Goal: Navigation & Orientation: Find specific page/section

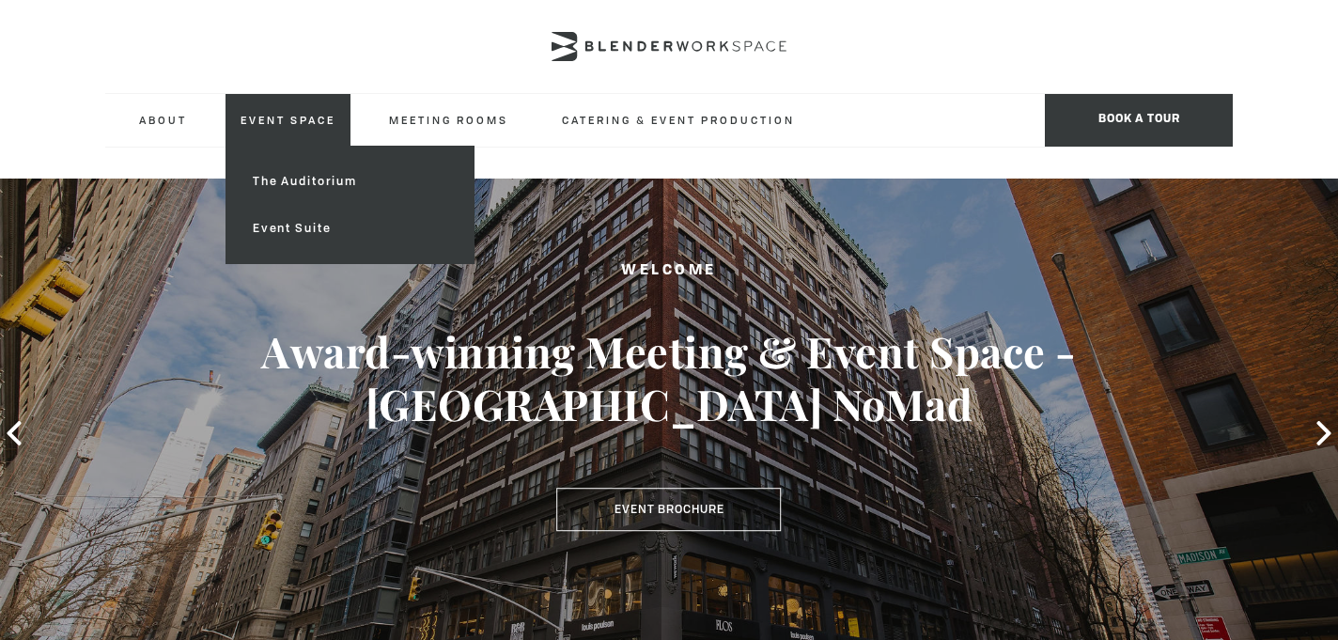
click at [295, 122] on link "Event Space" at bounding box center [287, 120] width 125 height 52
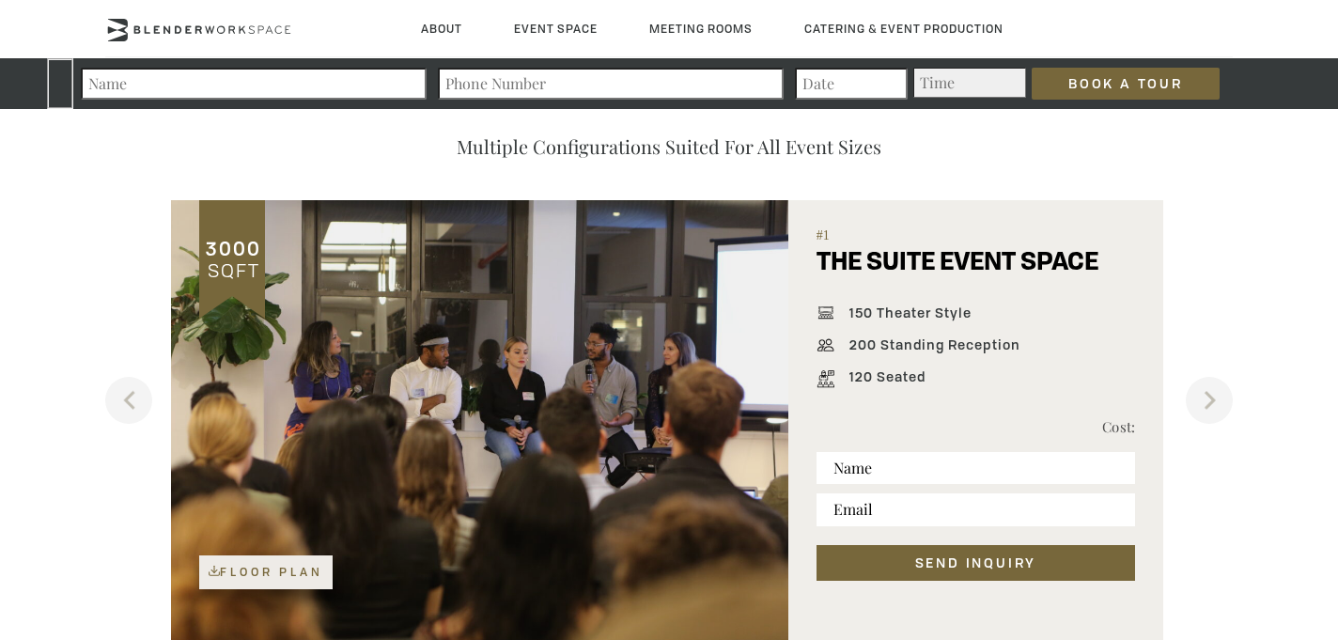
scroll to position [1146, 0]
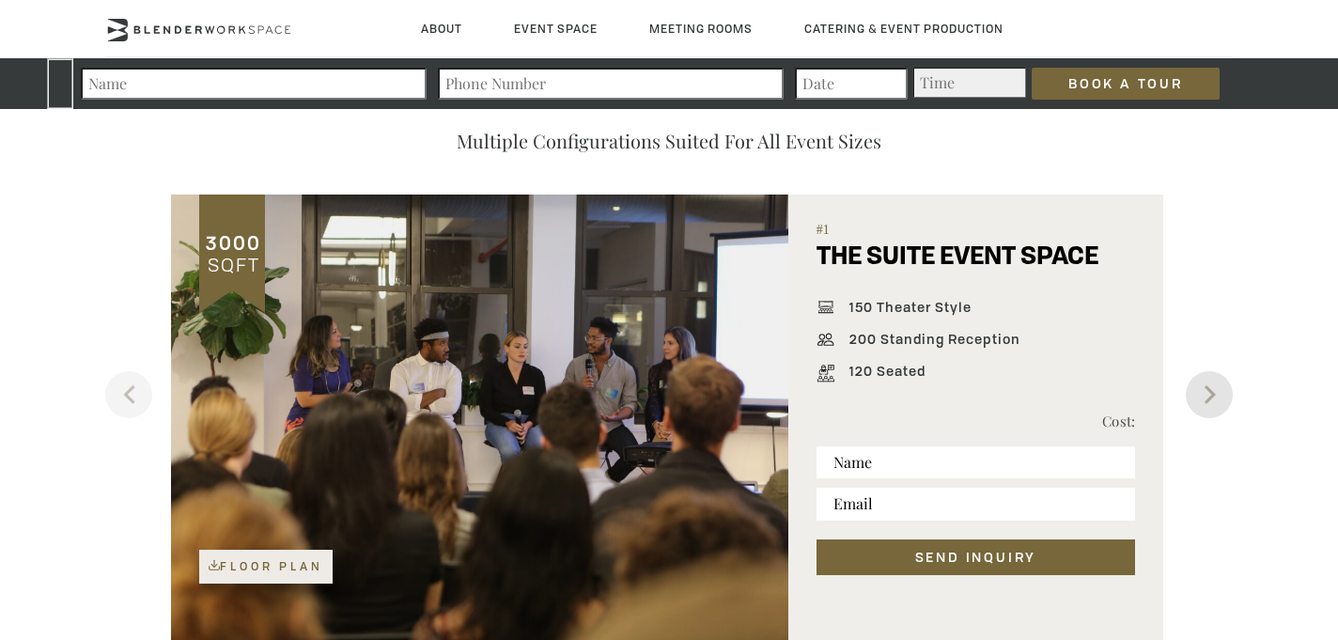
click at [1206, 387] on button "Next" at bounding box center [1209, 394] width 47 height 47
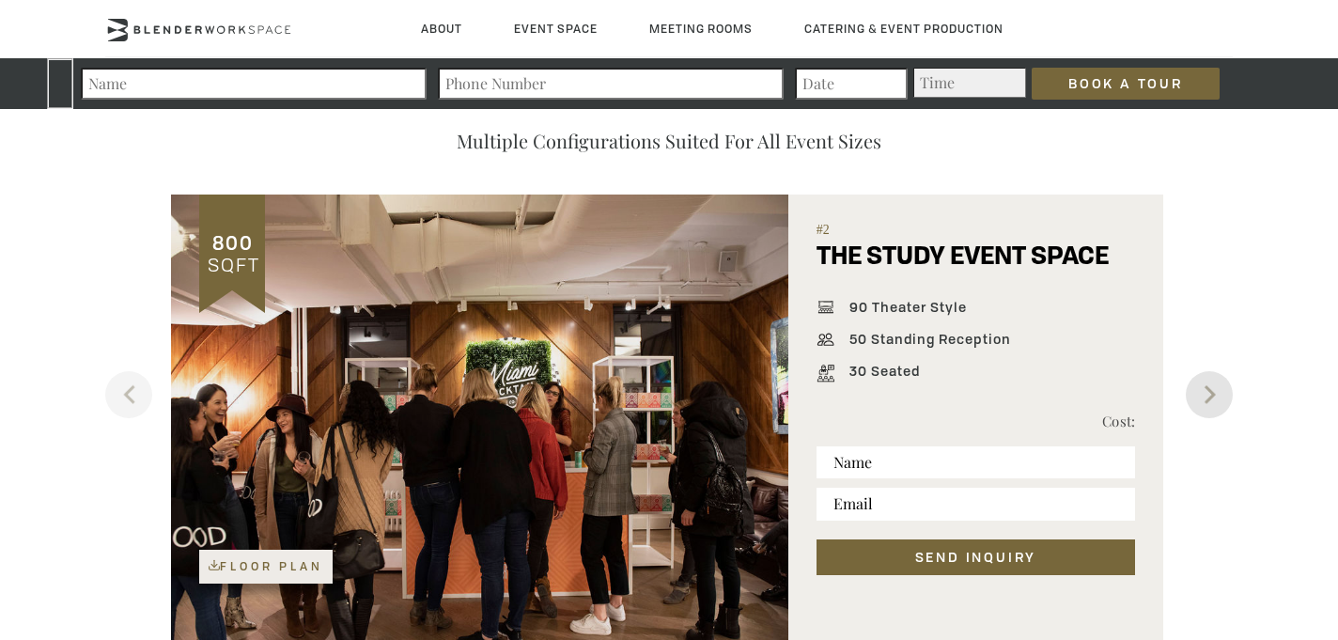
click at [1206, 387] on button "Next" at bounding box center [1209, 394] width 47 height 47
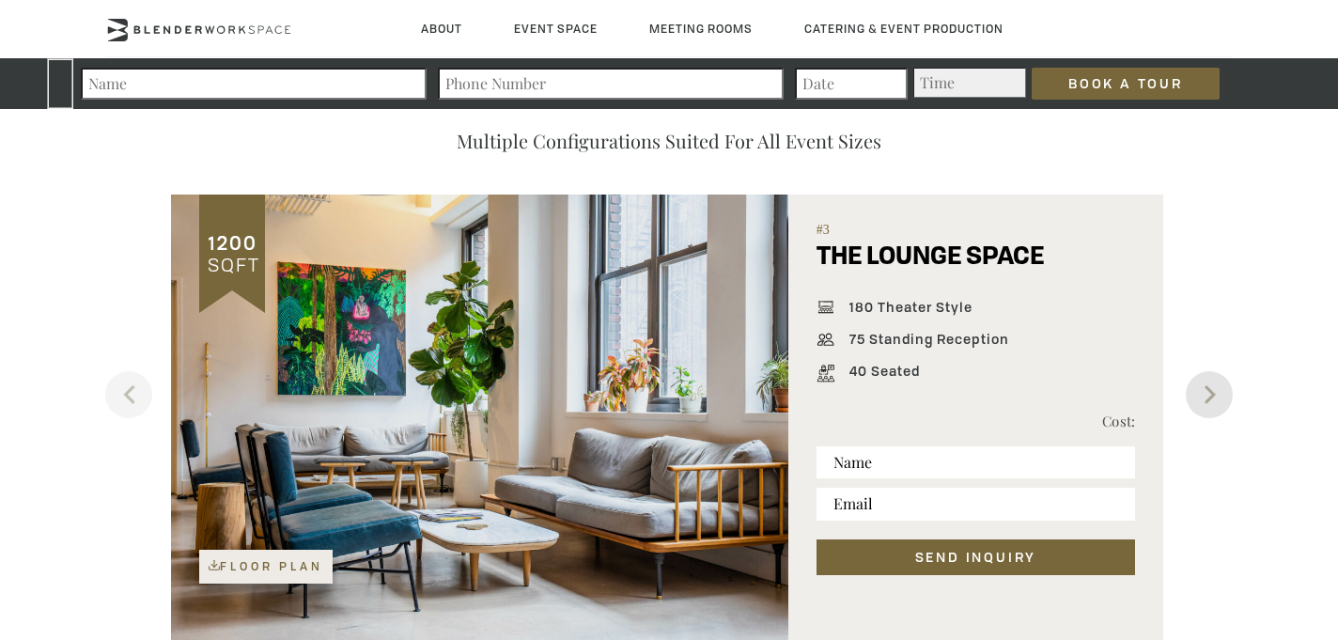
click at [1206, 387] on button "Next" at bounding box center [1209, 394] width 47 height 47
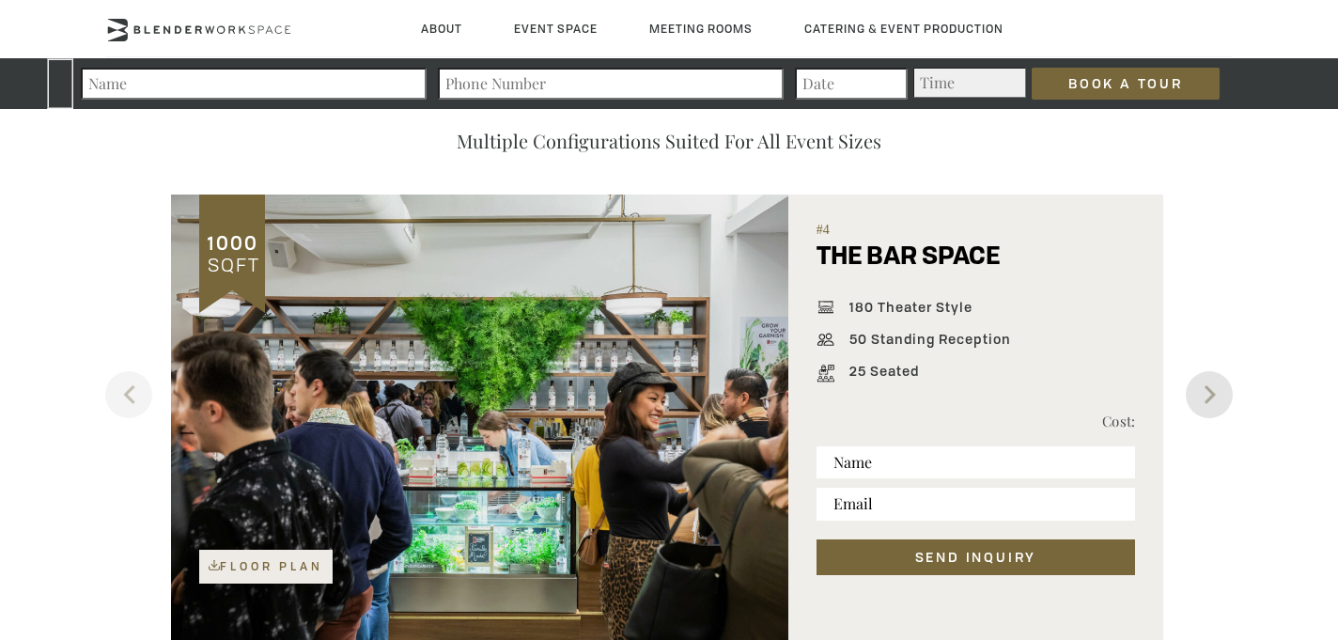
click at [1204, 384] on button "Next" at bounding box center [1209, 394] width 47 height 47
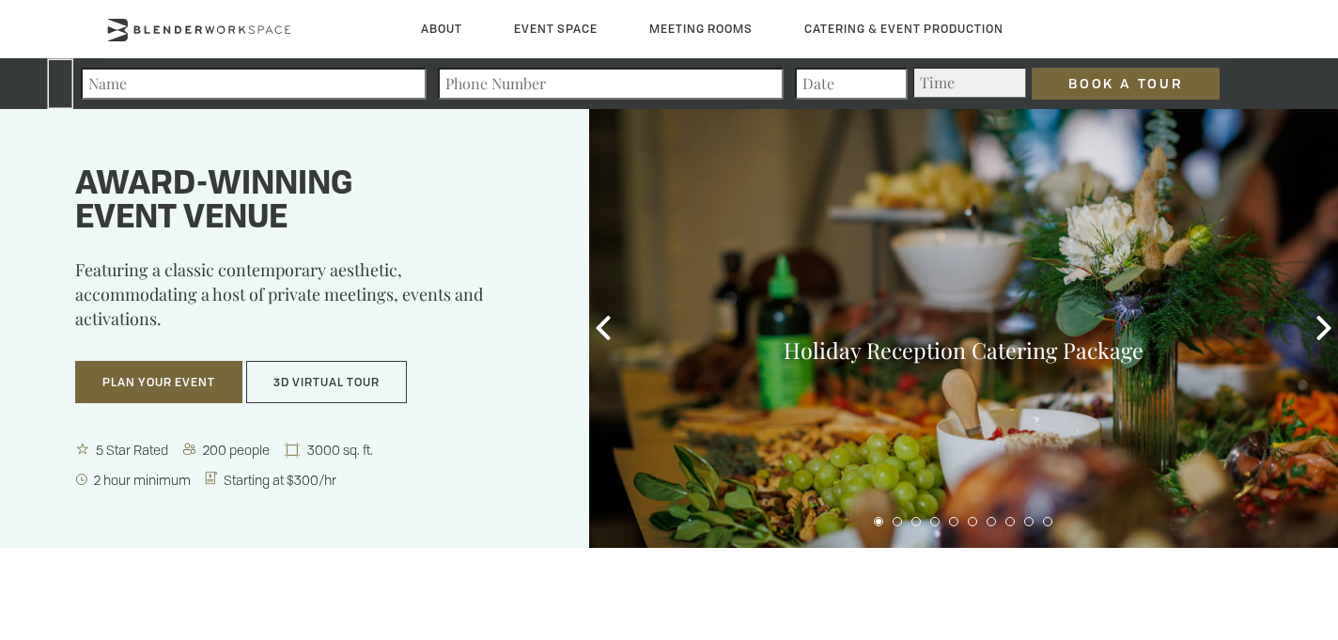
scroll to position [0, 0]
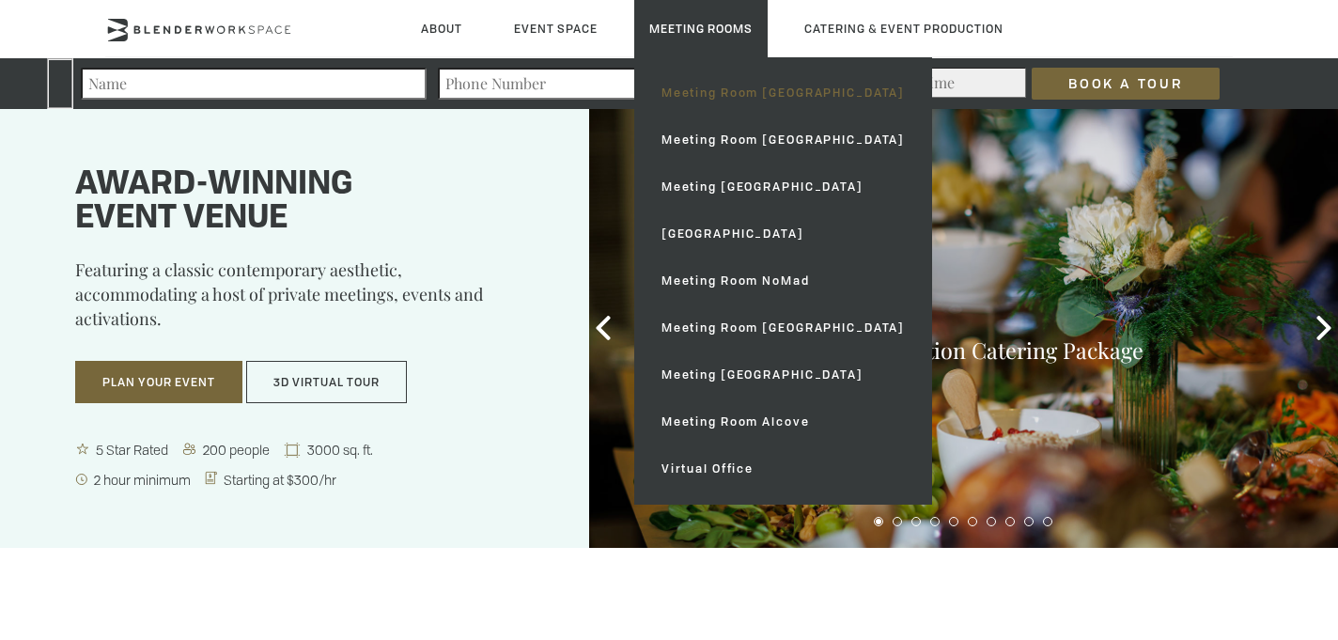
click at [711, 90] on link "Meeting Room [GEOGRAPHIC_DATA]" at bounding box center [782, 93] width 273 height 47
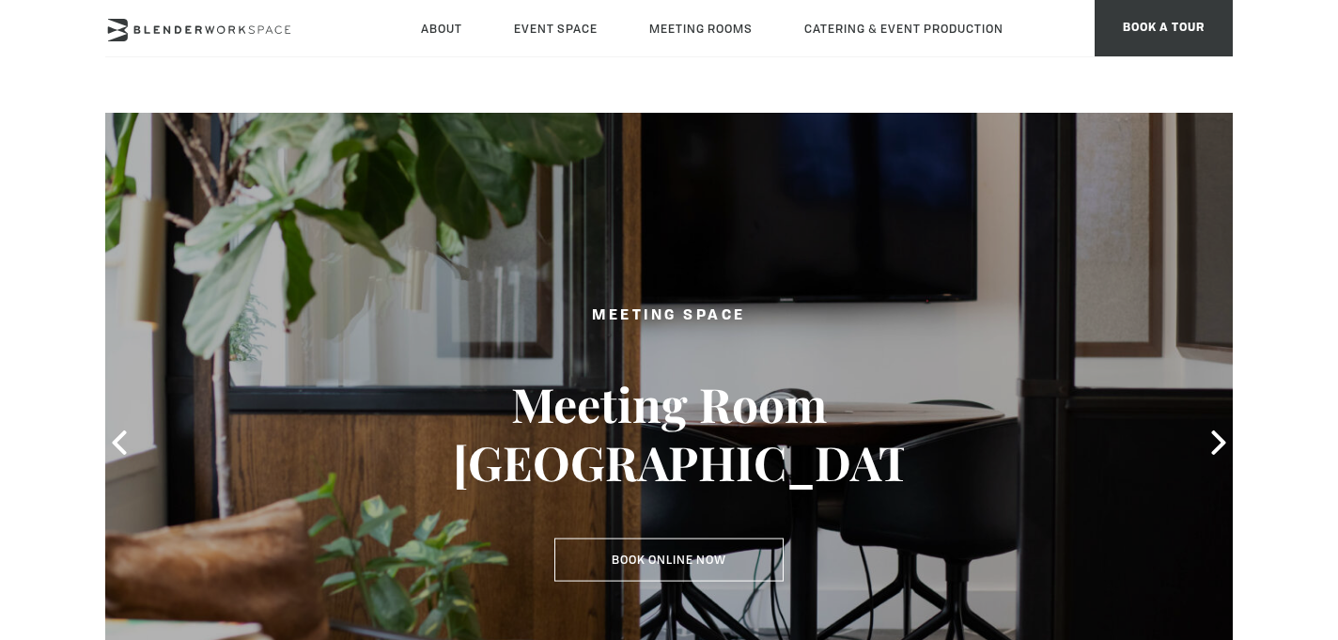
click at [257, 24] on icon at bounding box center [199, 30] width 188 height 23
